Goal: Complete application form: Complete application form

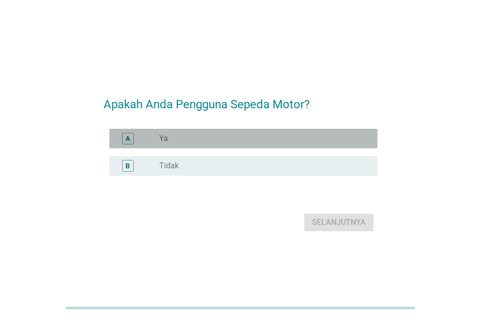
click at [220, 143] on div "radio_button_unchecked Ya" at bounding box center [260, 139] width 203 height 10
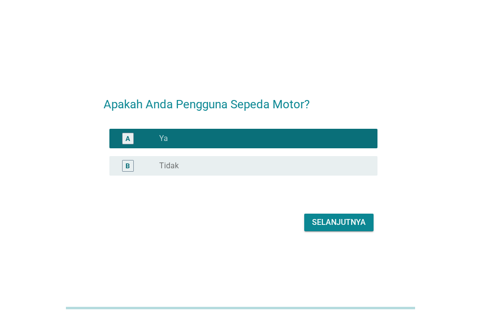
click at [327, 223] on div "Selanjutnya" at bounding box center [339, 223] width 54 height 12
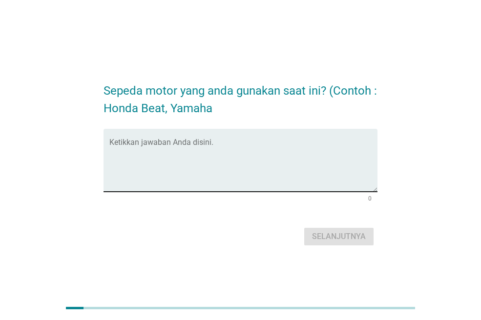
click at [137, 185] on textarea "Ketikkan jawaban Anda disini." at bounding box center [243, 166] width 268 height 51
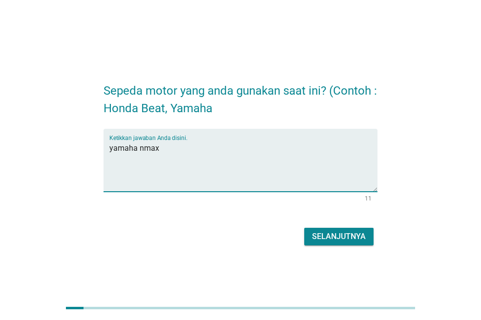
type textarea "yamaha nmax"
click at [339, 240] on div "Selanjutnya" at bounding box center [339, 237] width 54 height 12
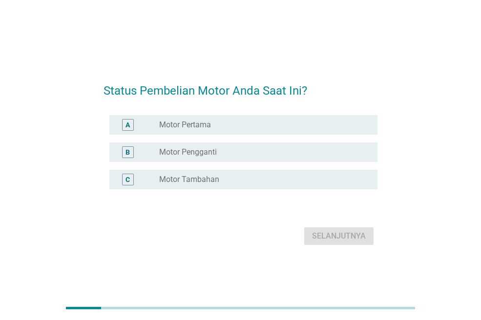
click at [233, 175] on div "radio_button_unchecked Motor Tambahan" at bounding box center [260, 180] width 203 height 10
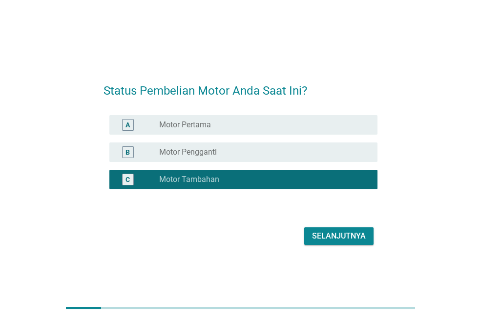
click at [336, 241] on div "Selanjutnya" at bounding box center [339, 236] width 54 height 12
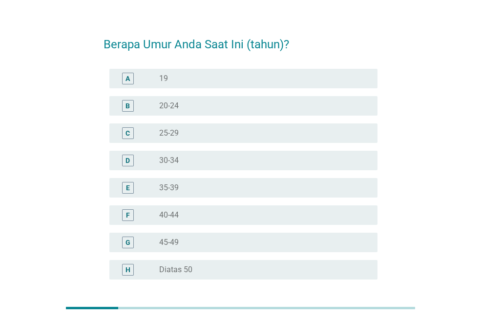
scroll to position [49, 0]
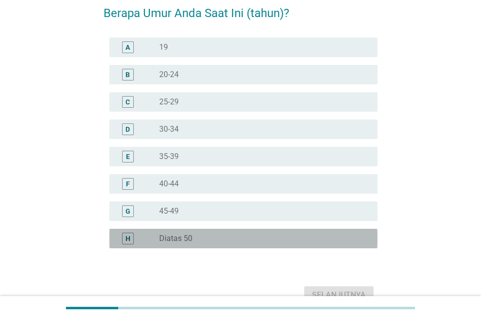
click at [201, 242] on div "radio_button_unchecked Diatas 50" at bounding box center [260, 239] width 203 height 10
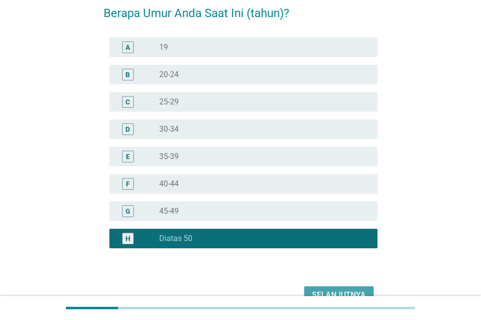
click at [324, 290] on div "Selanjutnya" at bounding box center [339, 296] width 54 height 12
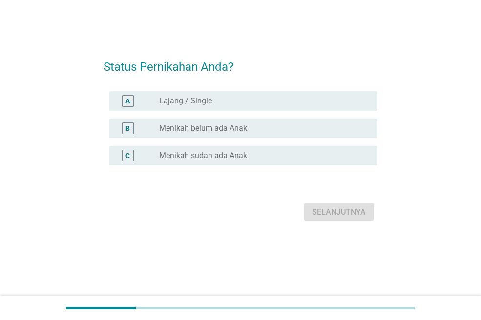
scroll to position [0, 0]
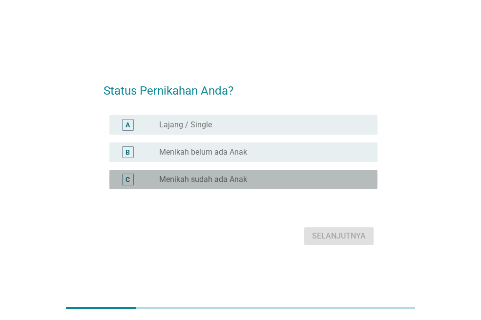
click at [222, 183] on label "Menikah sudah ada Anak" at bounding box center [203, 180] width 88 height 10
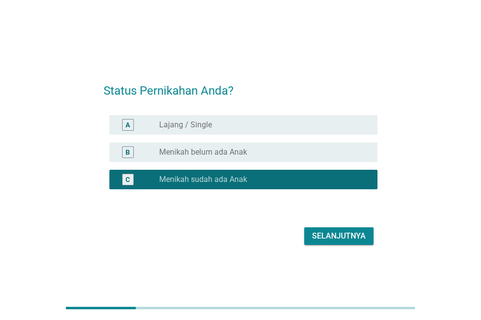
click at [324, 234] on div "Selanjutnya" at bounding box center [339, 236] width 54 height 12
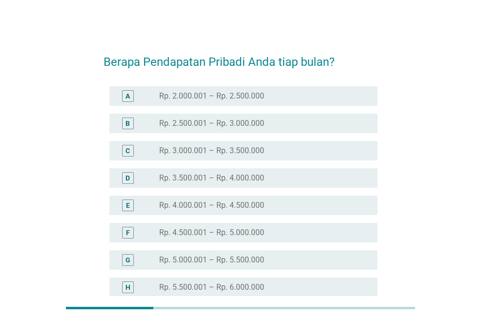
scroll to position [49, 0]
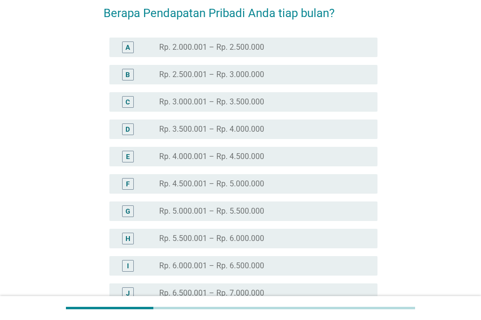
click at [231, 268] on label "Rp. 6.000.001 – Rp. 6.500.000" at bounding box center [211, 266] width 105 height 10
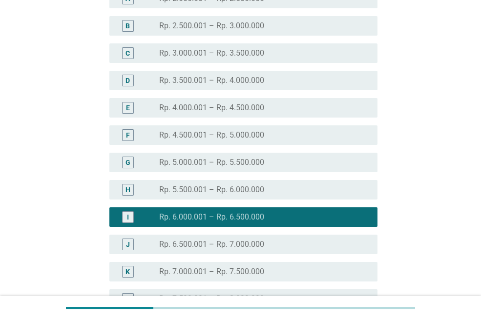
scroll to position [195, 0]
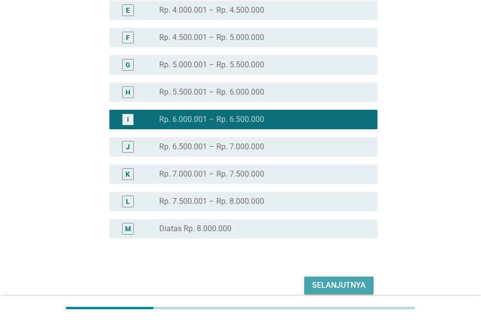
click at [316, 286] on div "Selanjutnya" at bounding box center [339, 286] width 54 height 12
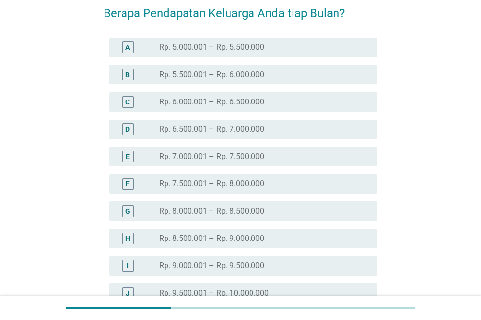
scroll to position [98, 0]
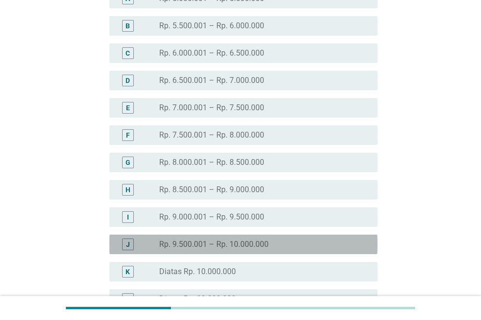
click at [252, 245] on label "Rp. 9.500.001 – Rp. 10.000.000" at bounding box center [213, 245] width 109 height 10
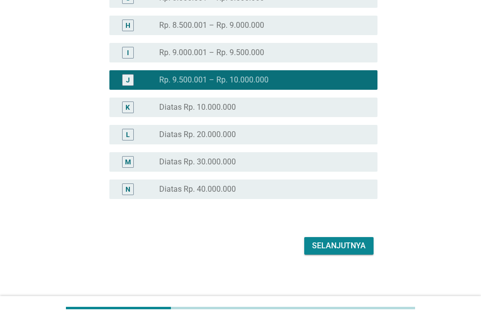
scroll to position [267, 0]
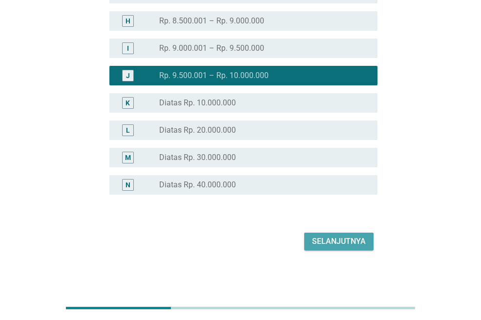
click at [328, 242] on div "Selanjutnya" at bounding box center [339, 242] width 54 height 12
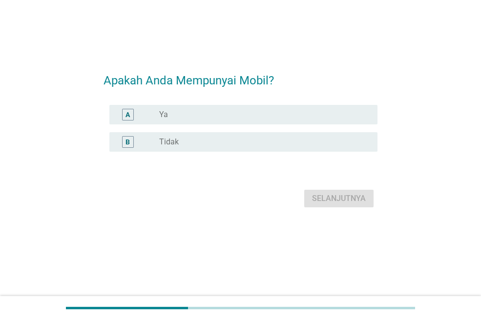
scroll to position [0, 0]
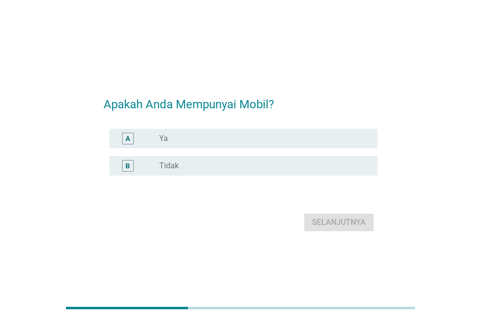
click at [192, 144] on div "radio_button_unchecked Ya" at bounding box center [264, 139] width 210 height 12
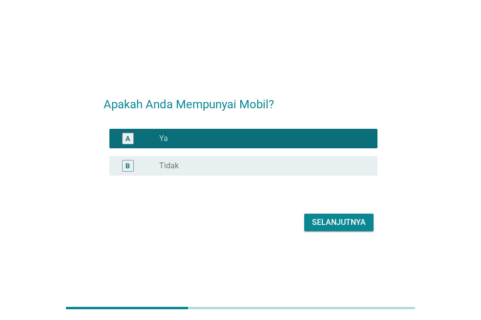
click at [334, 225] on div "Selanjutnya" at bounding box center [339, 223] width 54 height 12
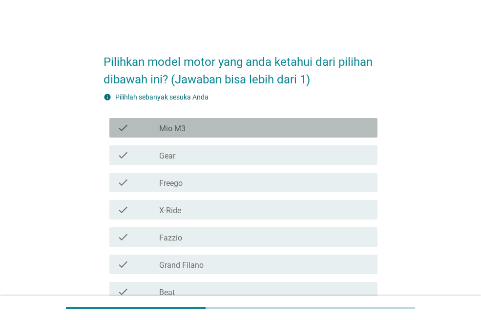
click at [185, 133] on label "Mio M3" at bounding box center [172, 129] width 26 height 10
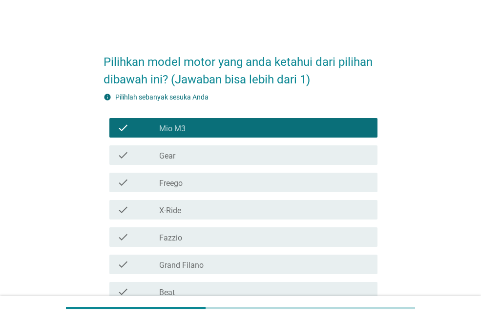
click at [196, 237] on div "check_box_outline_blank Fazzio" at bounding box center [264, 237] width 210 height 12
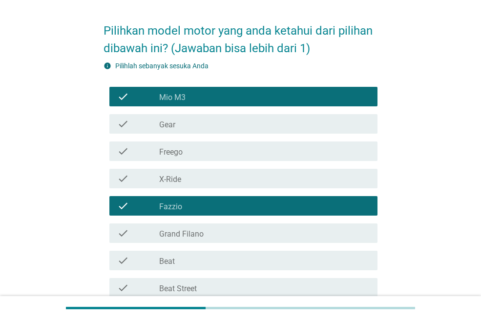
scroll to position [49, 0]
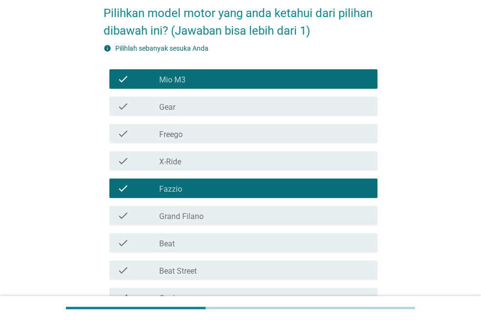
click at [197, 237] on div "check_box_outline_blank Beat" at bounding box center [264, 243] width 210 height 12
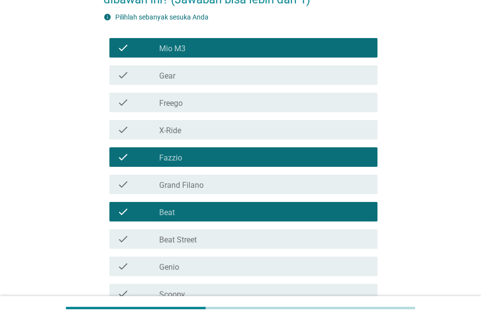
scroll to position [98, 0]
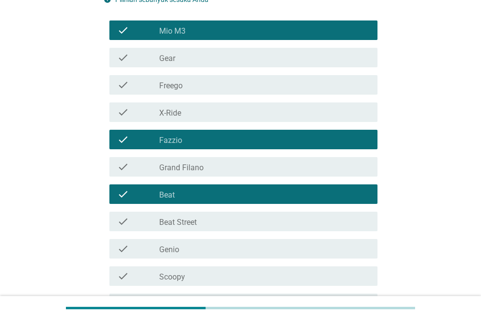
click at [200, 223] on div "check_box_outline_blank Beat Street" at bounding box center [264, 222] width 210 height 12
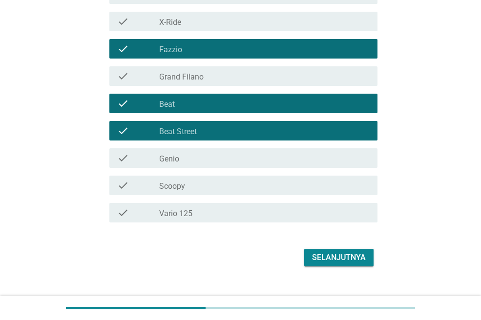
scroll to position [195, 0]
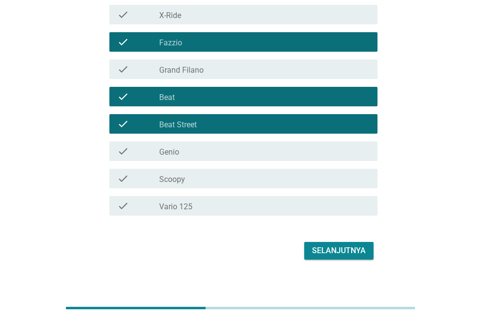
click at [208, 182] on div "check_box_outline_blank Scoopy" at bounding box center [264, 179] width 210 height 12
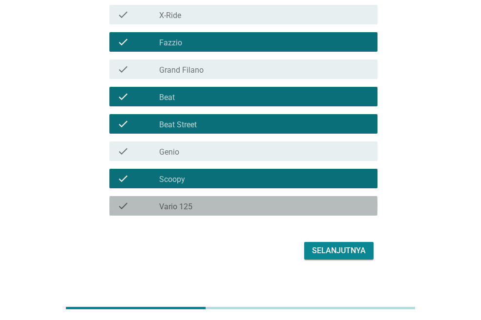
click at [214, 206] on div "check_box_outline_blank Vario 125" at bounding box center [264, 206] width 210 height 12
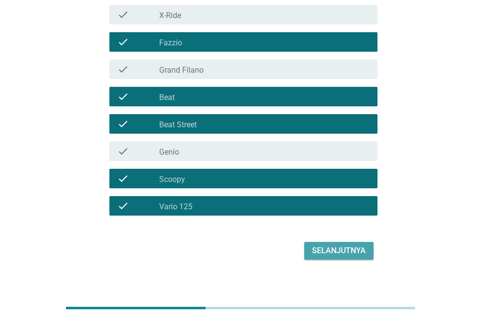
click at [319, 252] on div "Selanjutnya" at bounding box center [339, 251] width 54 height 12
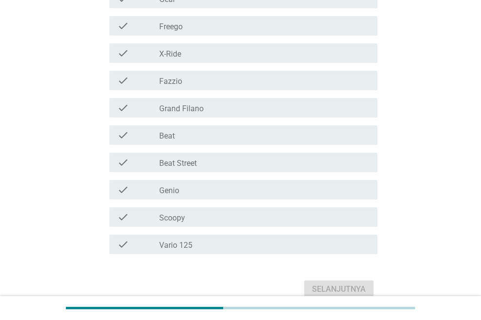
scroll to position [244, 0]
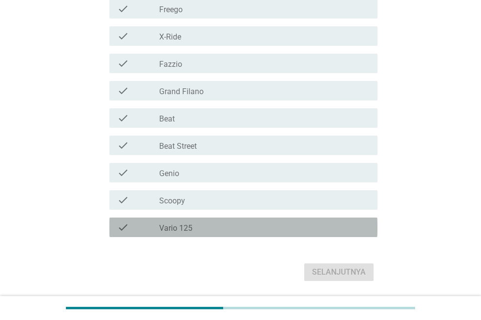
click at [220, 232] on div "check_box_outline_blank Vario 125" at bounding box center [264, 228] width 210 height 12
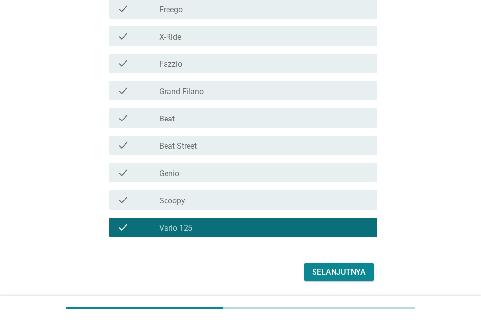
click at [323, 270] on div "Selanjutnya" at bounding box center [339, 273] width 54 height 12
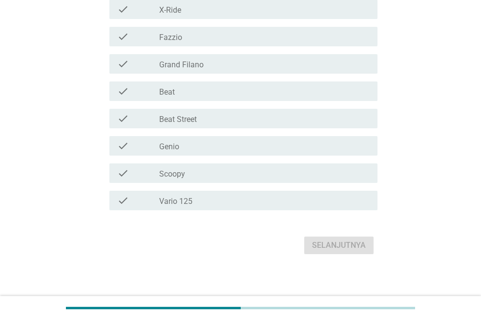
scroll to position [292, 0]
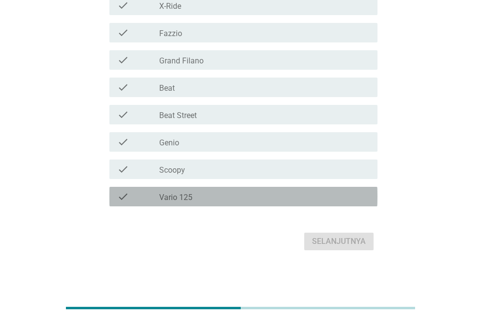
click at [232, 194] on div "check_box_outline_blank Vario 125" at bounding box center [264, 197] width 210 height 12
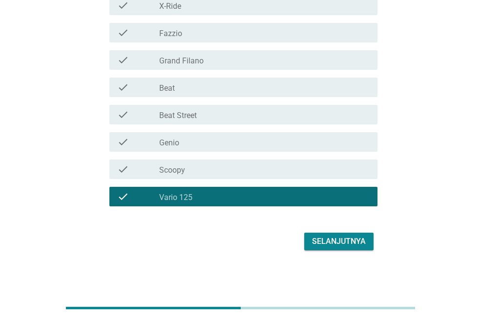
click at [333, 243] on div "Selanjutnya" at bounding box center [339, 242] width 54 height 12
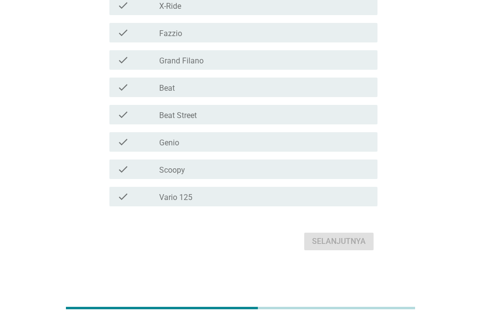
click at [221, 200] on div "check_box_outline_blank Vario 125" at bounding box center [264, 197] width 210 height 12
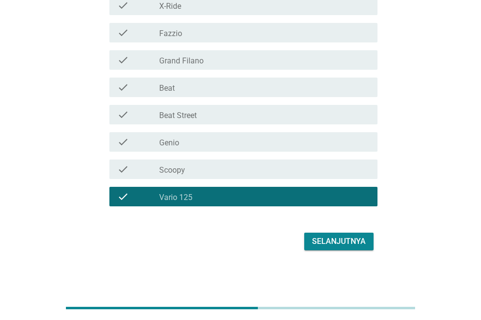
click at [330, 238] on div "Selanjutnya" at bounding box center [339, 242] width 54 height 12
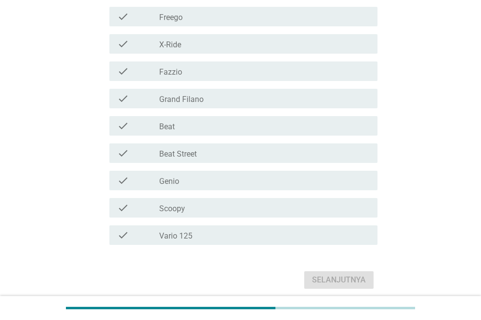
scroll to position [244, 0]
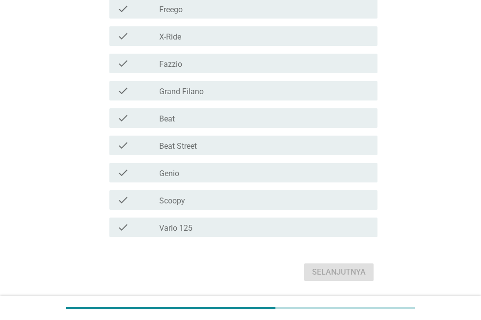
click at [265, 232] on div "check_box_outline_blank Vario 125" at bounding box center [264, 228] width 210 height 12
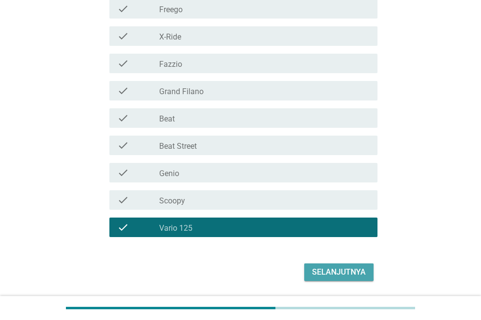
click at [331, 272] on div "Selanjutnya" at bounding box center [339, 273] width 54 height 12
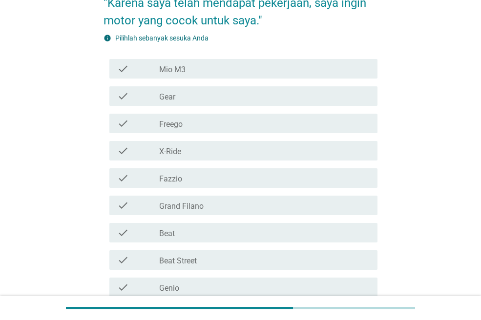
scroll to position [146, 0]
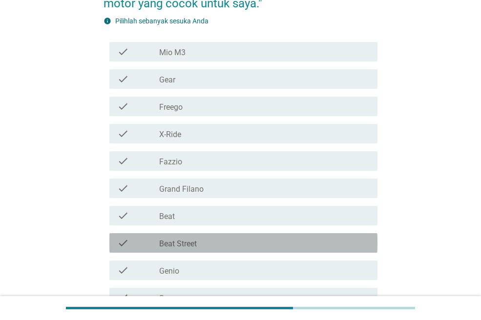
click at [228, 242] on div "check_box_outline_blank Beat Street" at bounding box center [264, 243] width 210 height 12
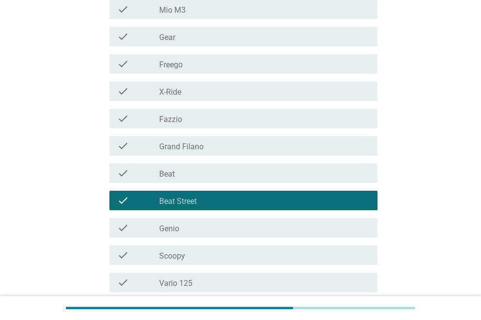
scroll to position [244, 0]
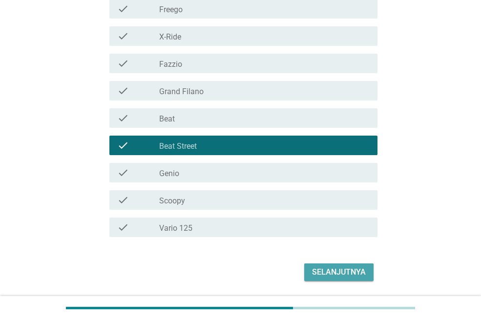
click at [338, 272] on div "Selanjutnya" at bounding box center [339, 273] width 54 height 12
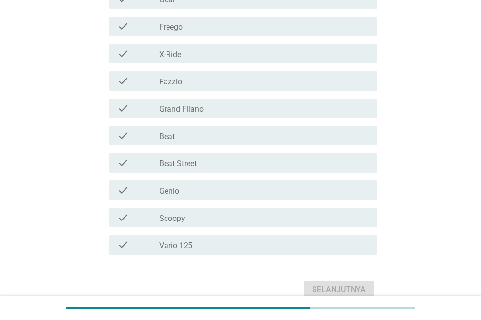
click at [220, 245] on div "check_box_outline_blank Vario 125" at bounding box center [264, 245] width 210 height 12
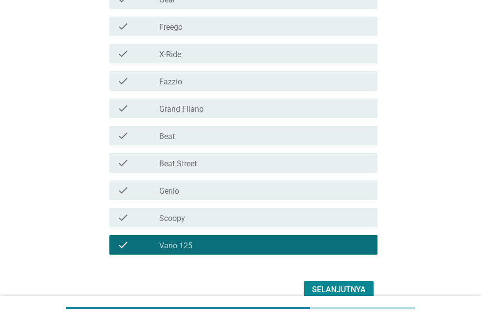
click at [325, 288] on div "Selanjutnya" at bounding box center [339, 290] width 54 height 12
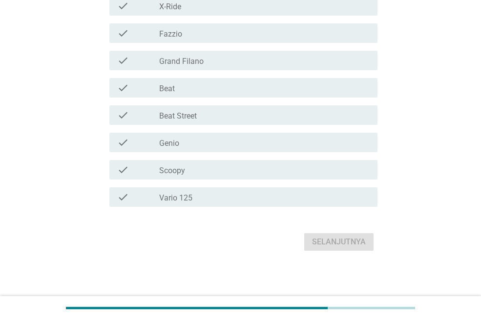
scroll to position [292, 0]
click at [237, 201] on div "check_box_outline_blank Vario 125" at bounding box center [264, 197] width 210 height 12
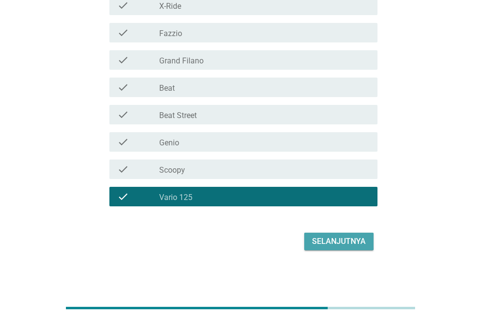
click at [343, 240] on div "Selanjutnya" at bounding box center [339, 242] width 54 height 12
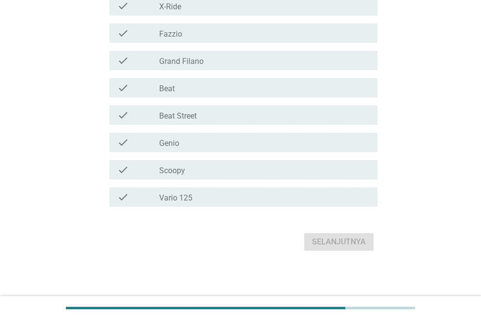
scroll to position [310, 0]
click at [273, 200] on div "check_box_outline_blank Vario 125" at bounding box center [264, 197] width 210 height 12
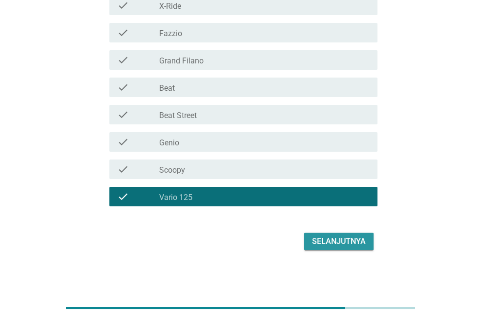
click at [334, 242] on div "Selanjutnya" at bounding box center [339, 242] width 54 height 12
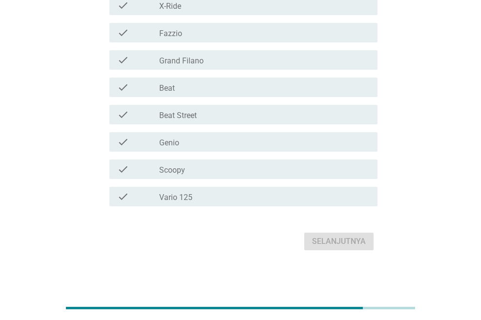
click at [258, 197] on div "check_box_outline_blank Vario 125" at bounding box center [264, 197] width 210 height 12
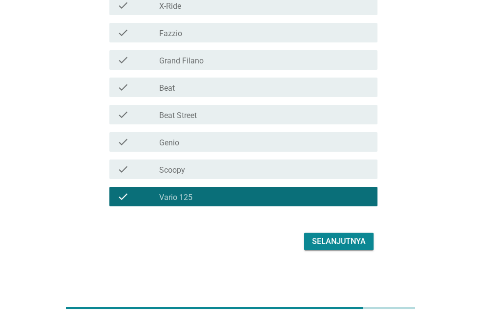
click at [352, 237] on div "Selanjutnya" at bounding box center [339, 242] width 54 height 12
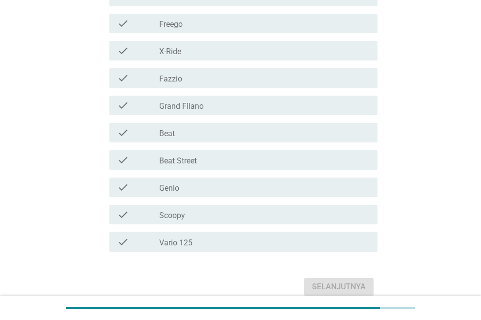
scroll to position [275, 0]
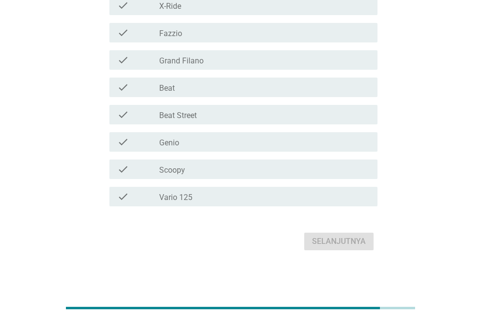
click at [234, 197] on div "check_box_outline_blank Vario 125" at bounding box center [264, 197] width 210 height 12
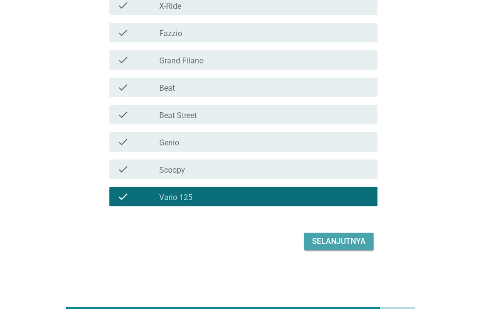
click at [338, 240] on div "Selanjutnya" at bounding box center [339, 242] width 54 height 12
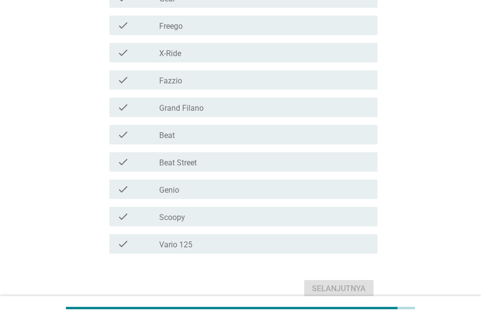
scroll to position [244, 0]
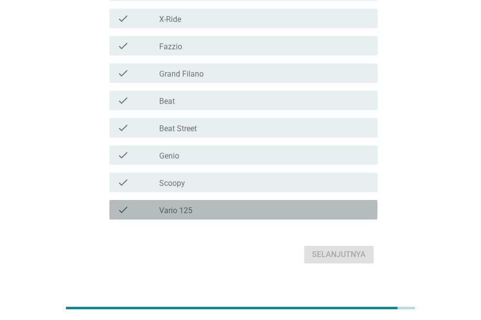
click at [230, 206] on div "check_box_outline_blank Vario 125" at bounding box center [264, 210] width 210 height 12
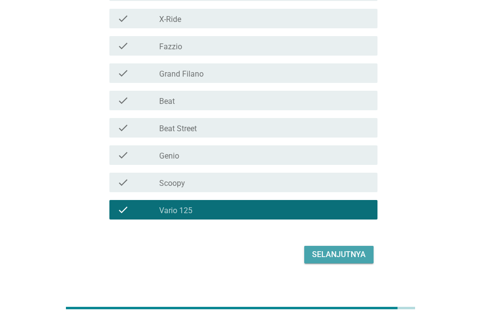
click at [338, 251] on div "Selanjutnya" at bounding box center [339, 255] width 54 height 12
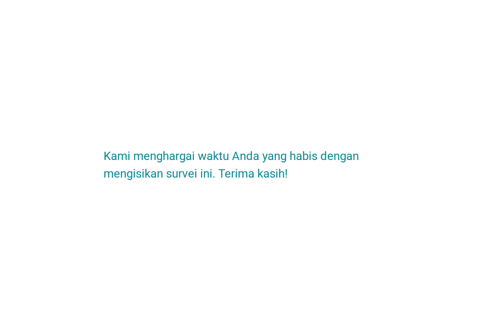
scroll to position [0, 0]
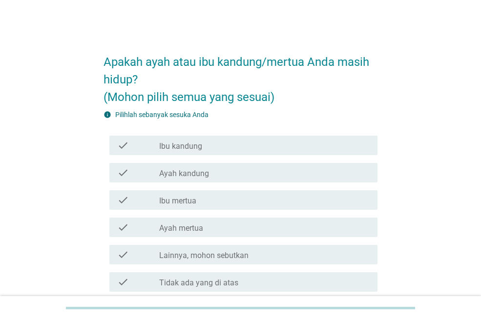
scroll to position [49, 0]
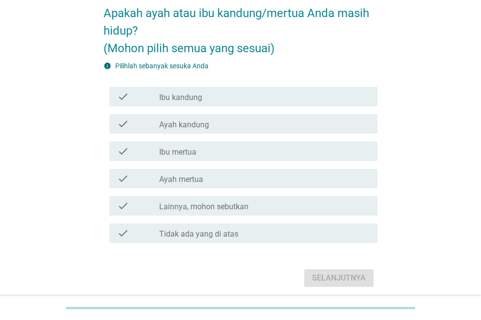
click at [232, 234] on label "Tidak ada yang di atas" at bounding box center [198, 235] width 79 height 10
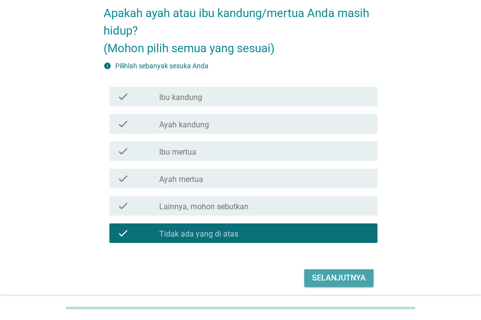
click at [326, 275] on div "Selanjutnya" at bounding box center [339, 278] width 54 height 12
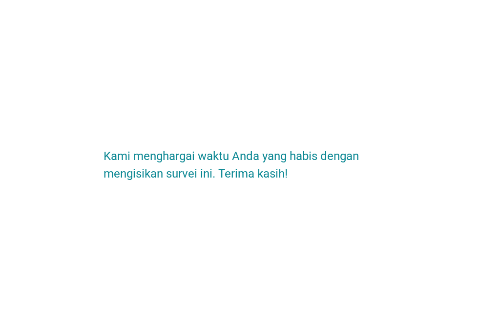
scroll to position [0, 0]
